Goal: Find specific page/section: Find specific page/section

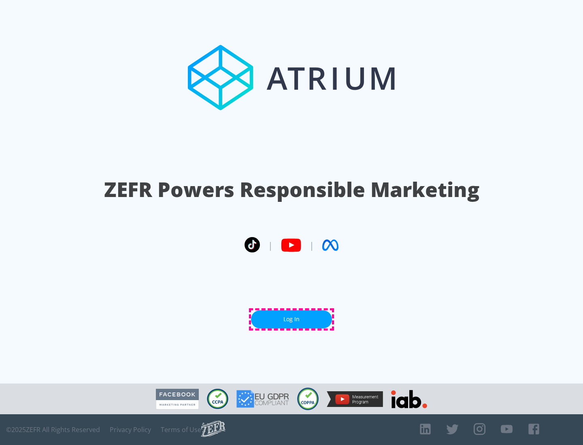
click at [291, 319] on link "Log In" at bounding box center [291, 320] width 81 height 18
